Goal: Find specific page/section: Find specific page/section

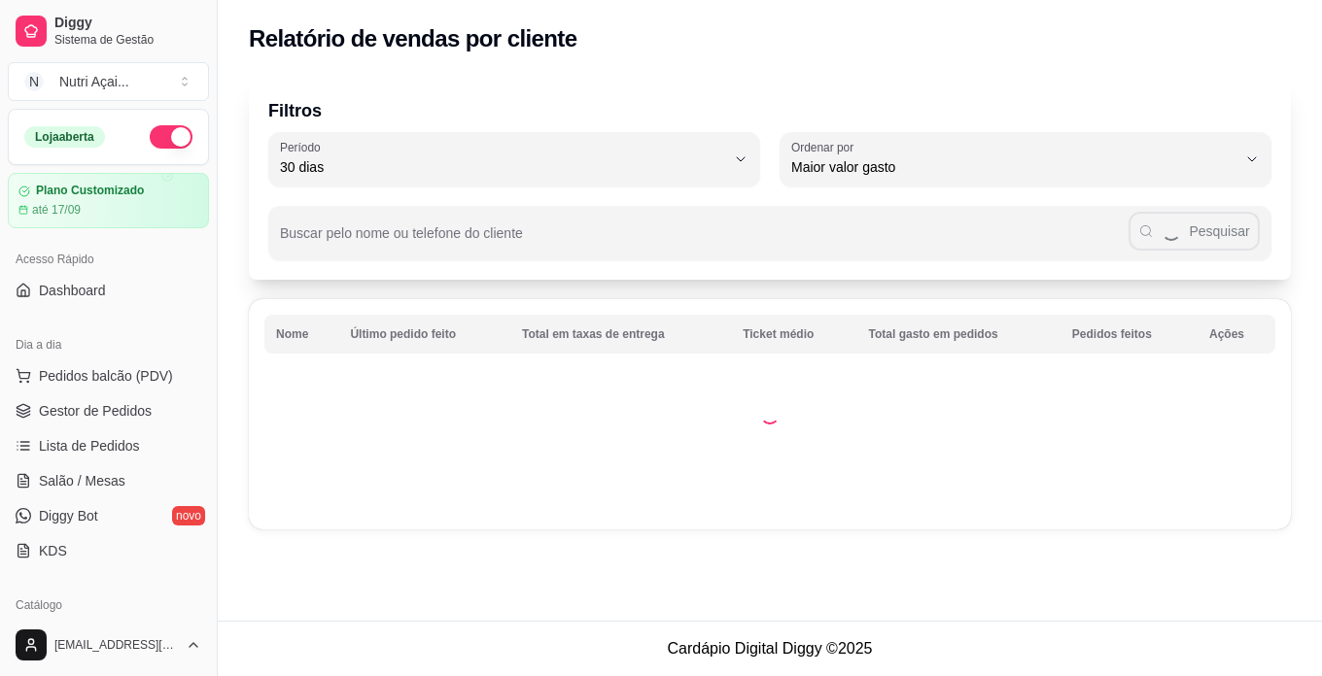
select select "30"
select select "HIGHEST_TOTAL_SPENT_WITH_ORDERS"
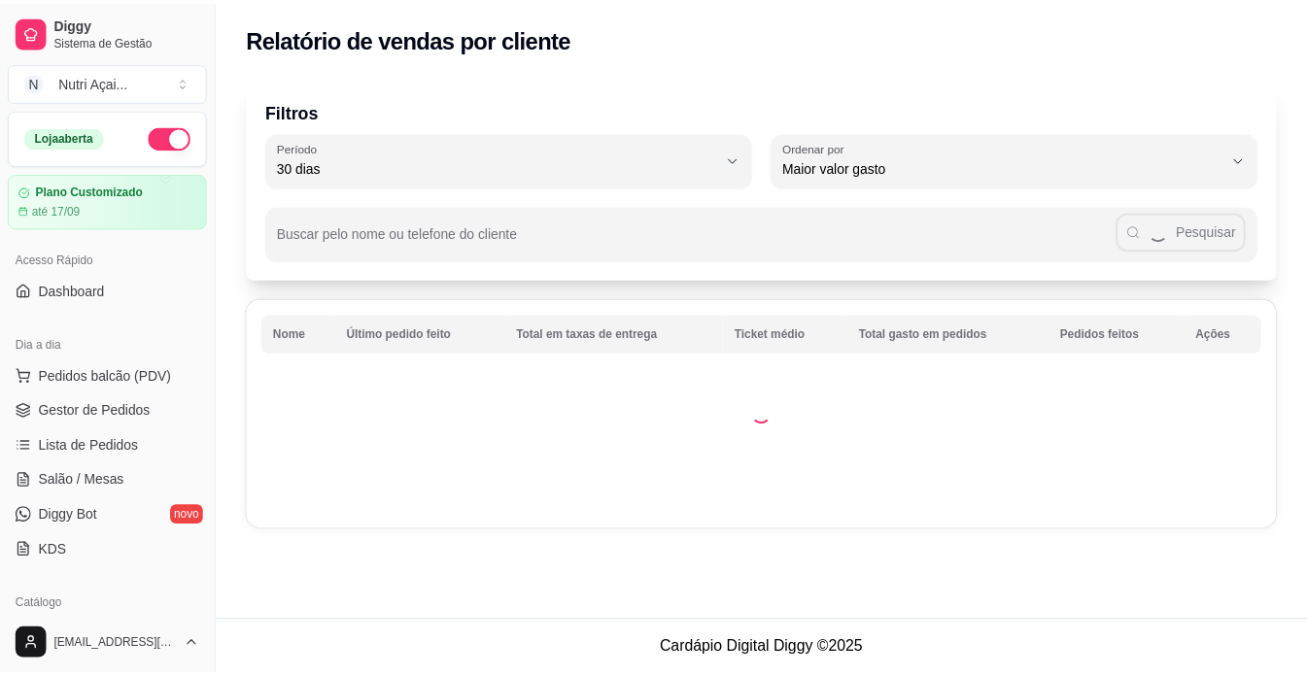
scroll to position [292, 0]
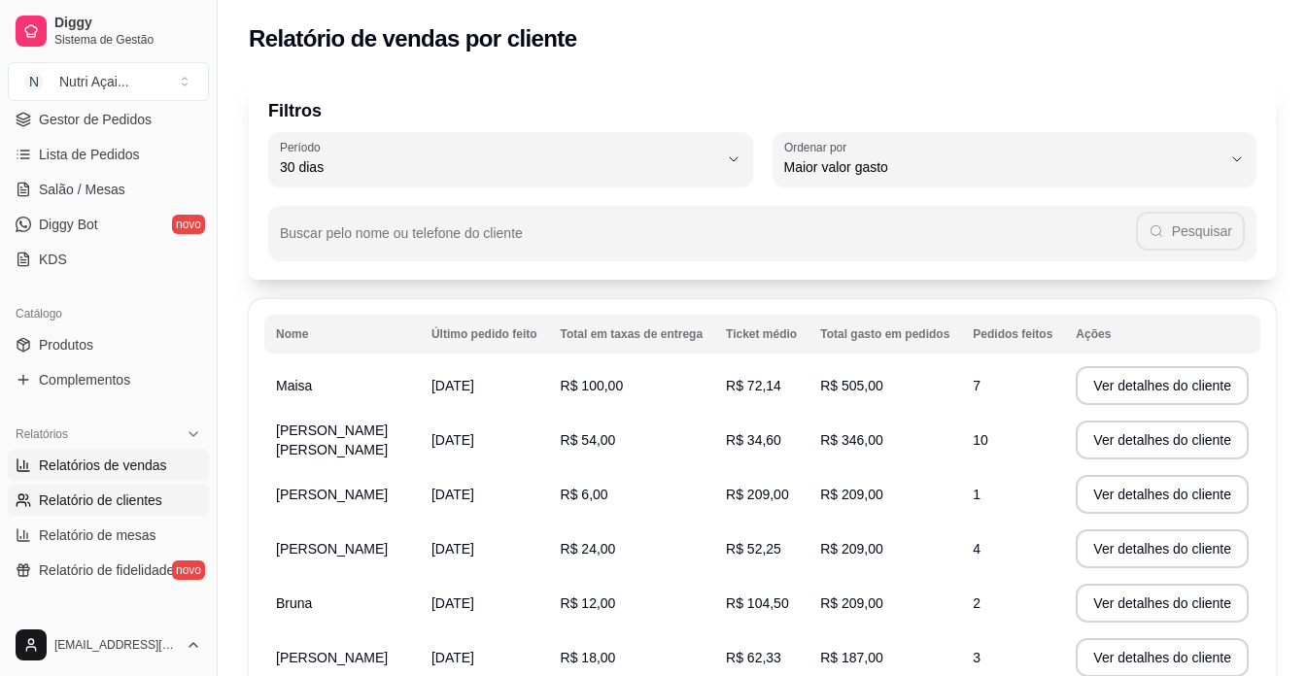
click at [122, 456] on span "Relatórios de vendas" at bounding box center [103, 465] width 128 height 19
select select "ALL"
select select "0"
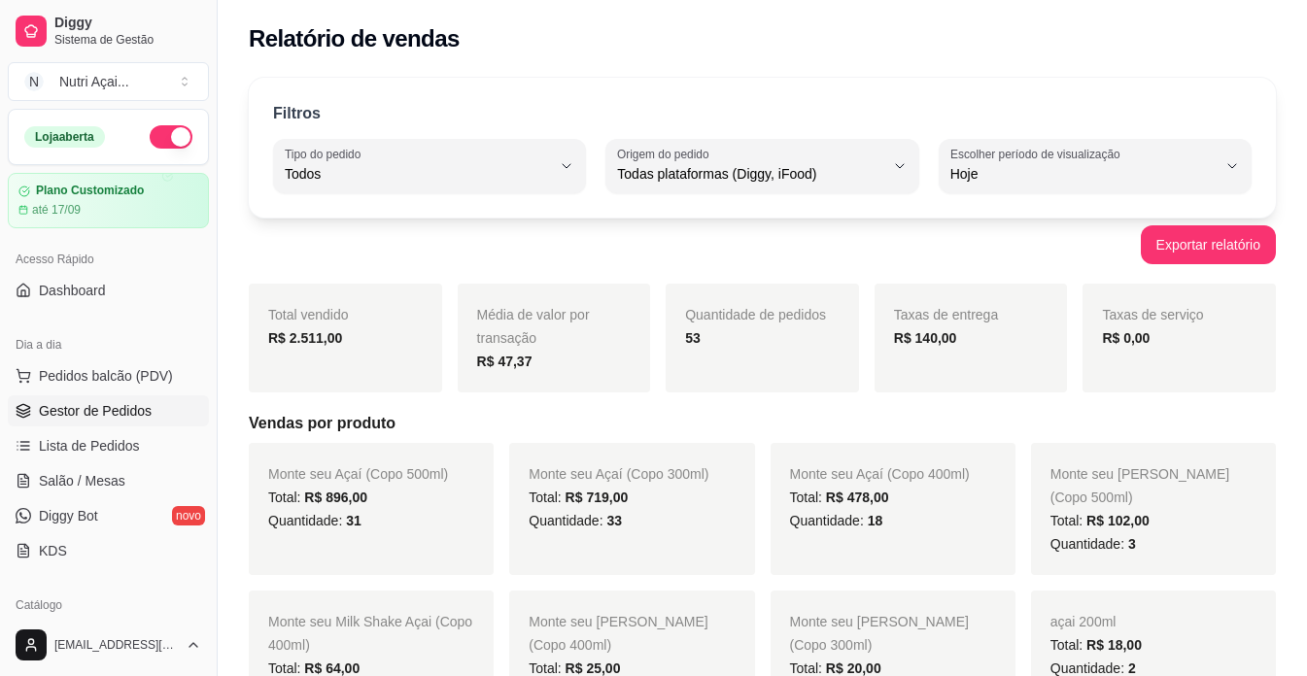
click at [115, 406] on span "Gestor de Pedidos" at bounding box center [95, 410] width 113 height 19
